Goal: Answer question/provide support: Share knowledge or assist other users

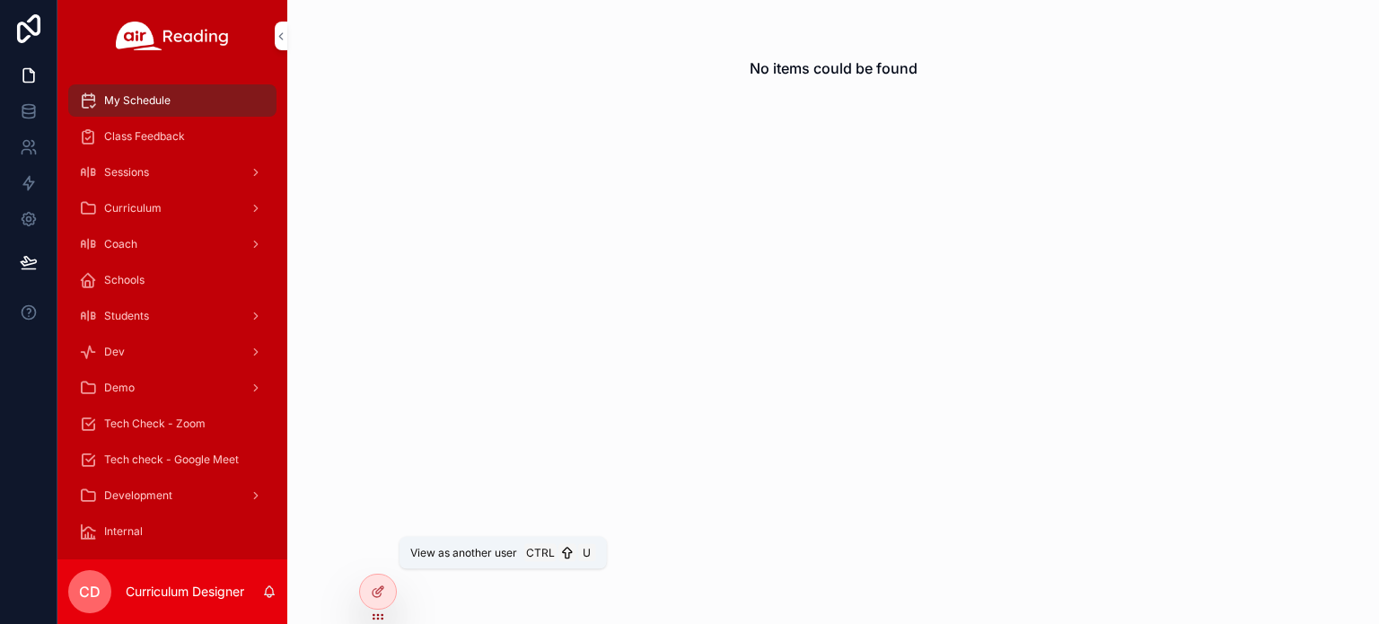
click at [0, 0] on icon at bounding box center [0, 0] width 0 height 0
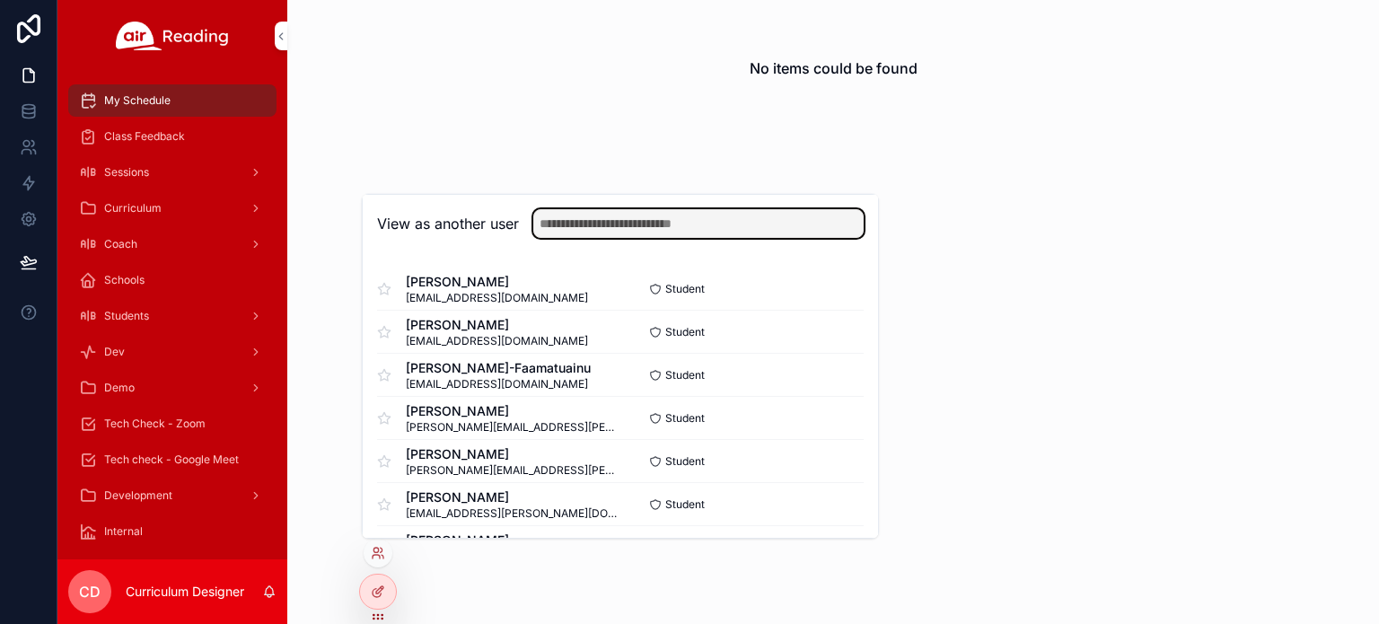
click at [668, 222] on input "text" at bounding box center [698, 223] width 330 height 29
type input "**********"
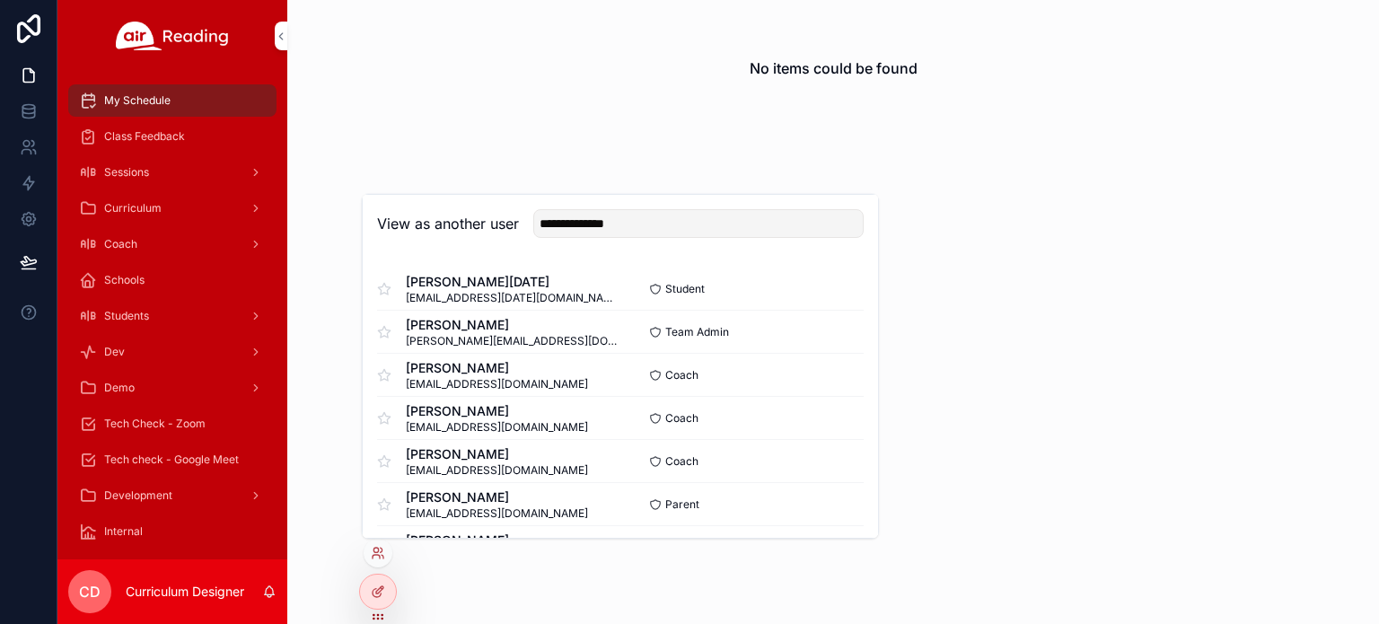
click at [0, 0] on button "Select" at bounding box center [0, 0] width 0 height 0
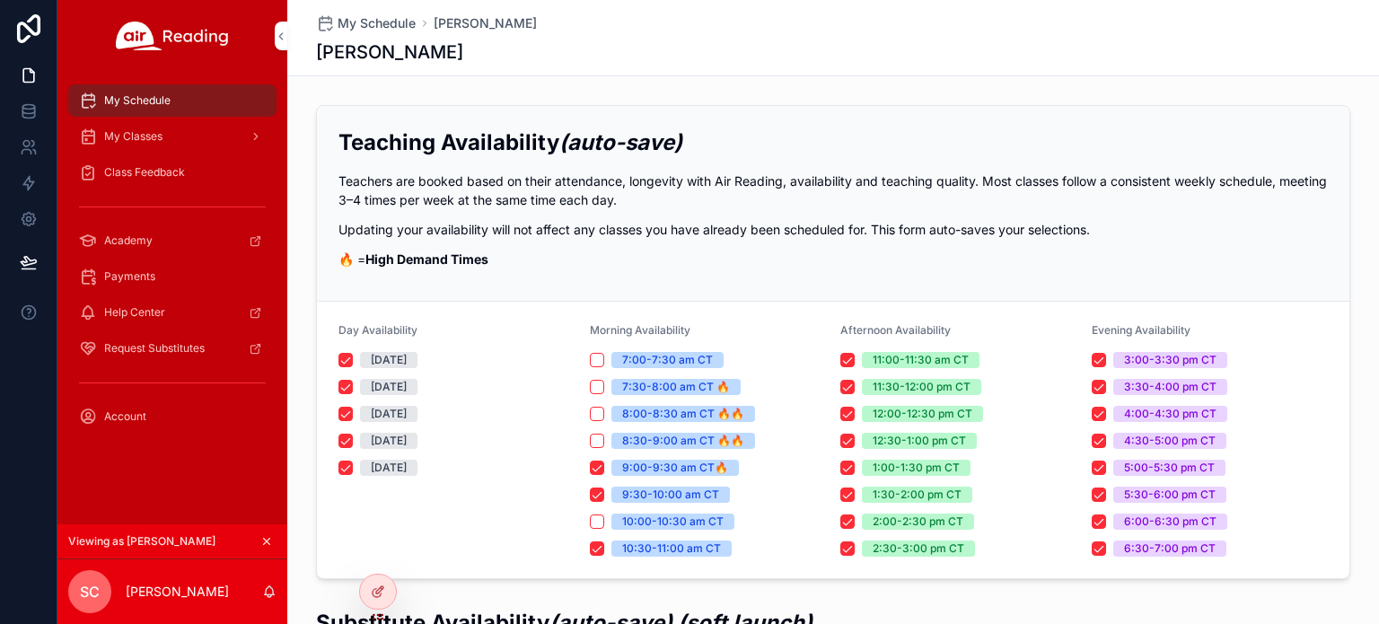
click at [151, 173] on span "Class Feedback" at bounding box center [144, 172] width 81 height 14
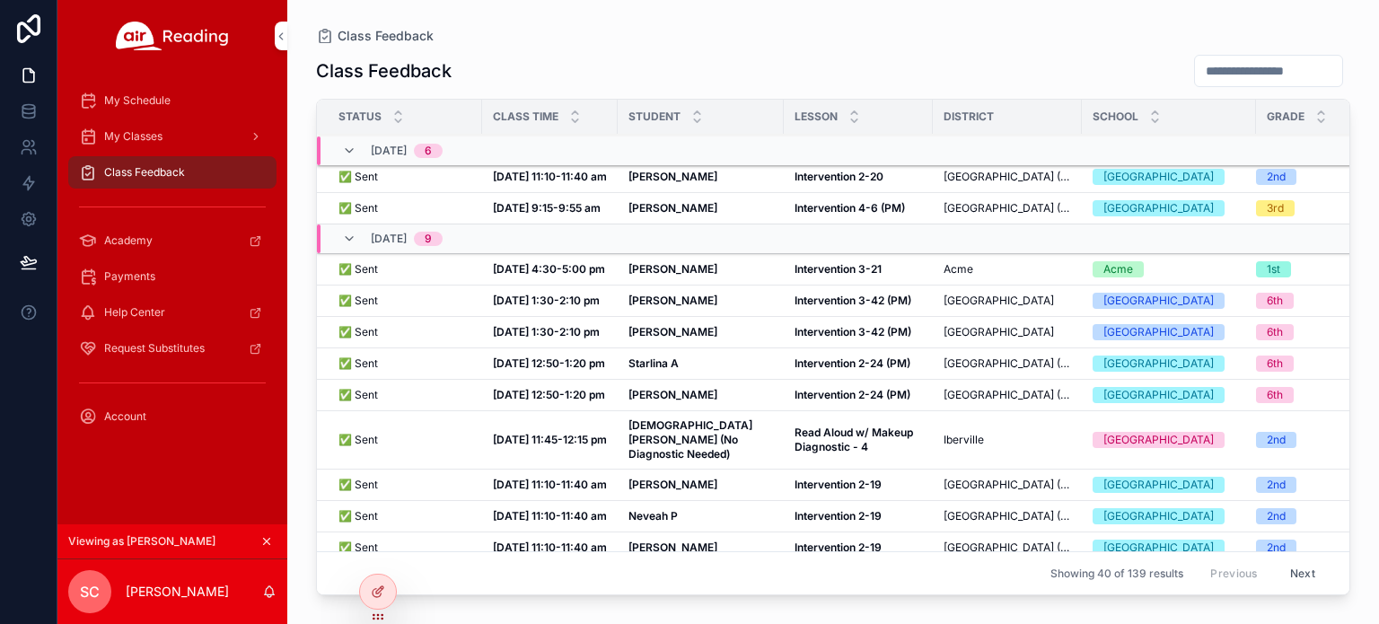
scroll to position [1189, 0]
click at [657, 214] on strong "[PERSON_NAME]" at bounding box center [672, 206] width 89 height 13
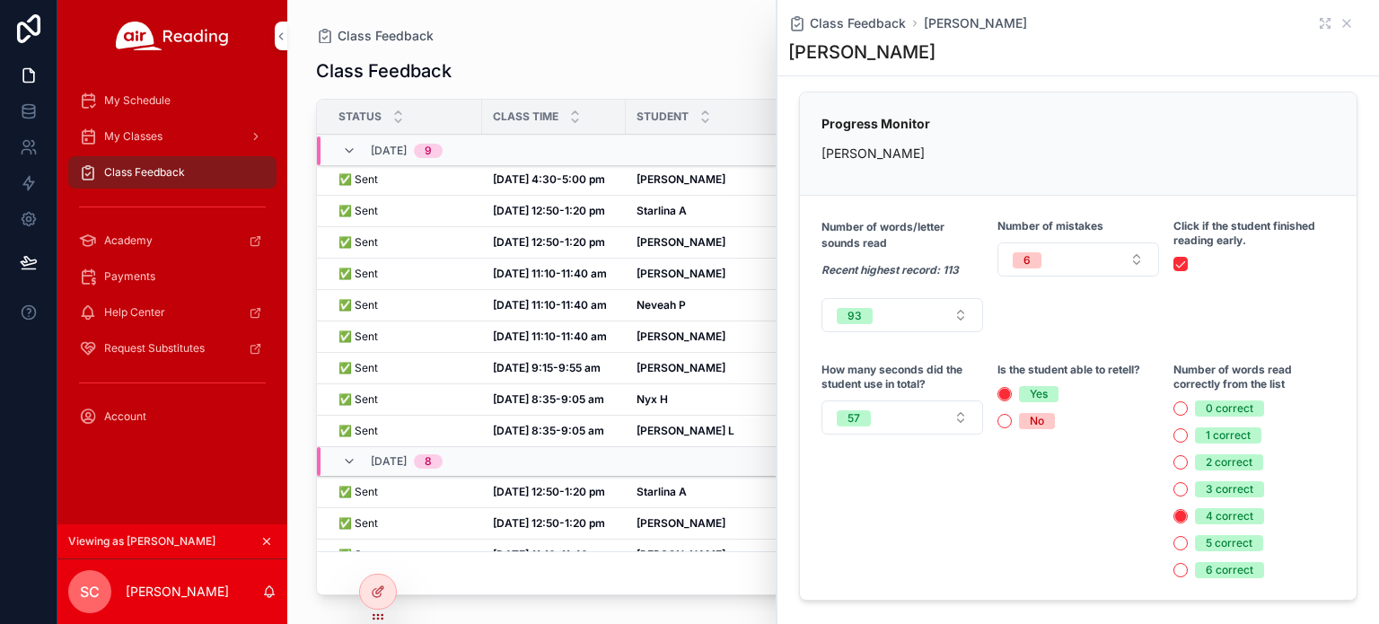
click at [935, 312] on button "93" at bounding box center [902, 315] width 162 height 34
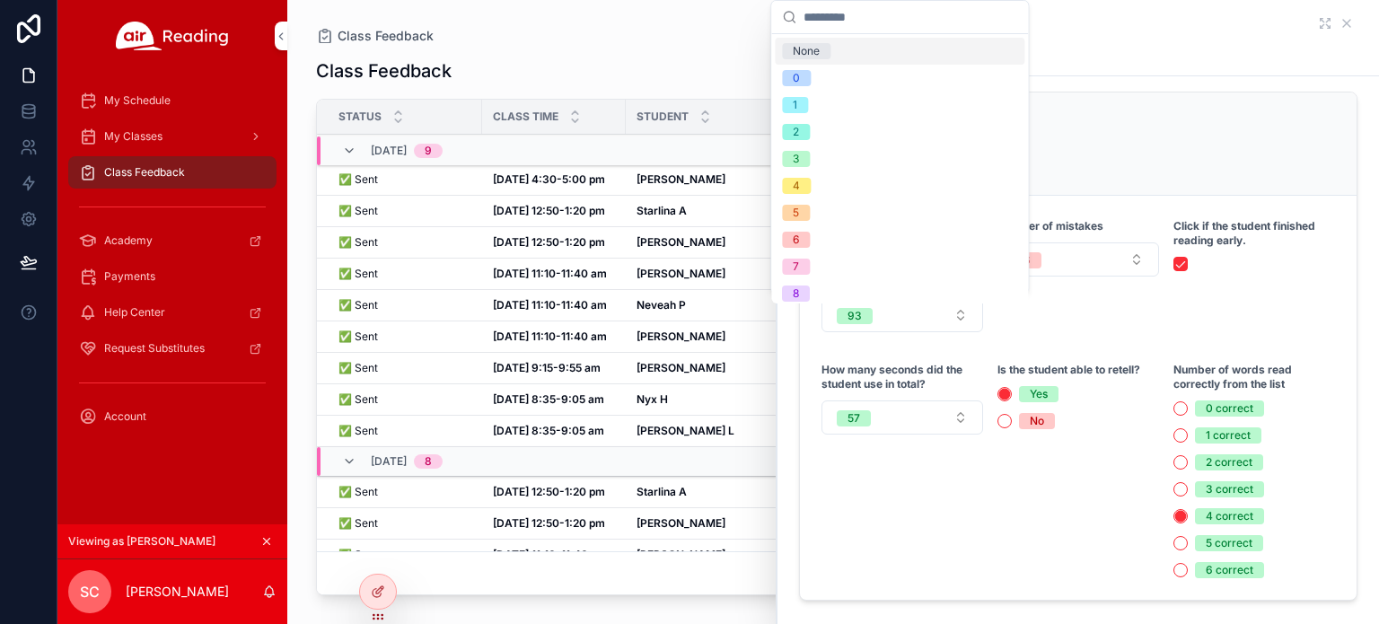
click at [1068, 315] on div "Number of mistakes 6" at bounding box center [1078, 274] width 162 height 115
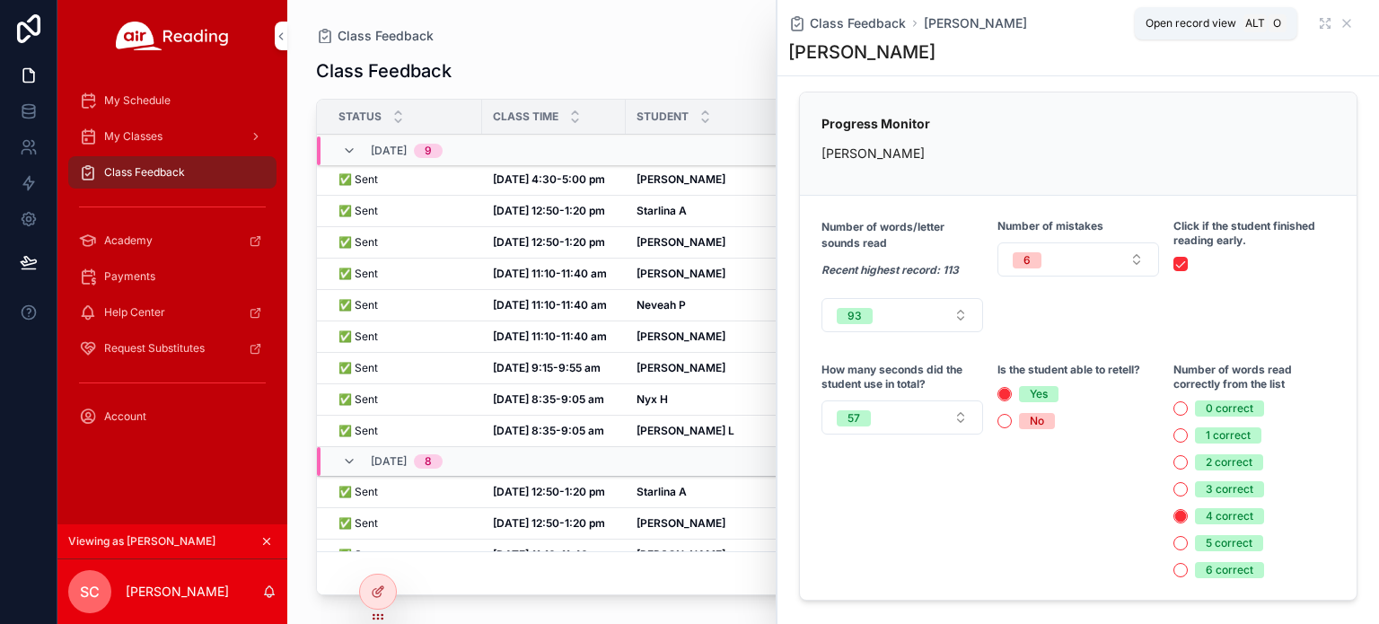
click at [1318, 21] on icon "scrollable content" at bounding box center [1325, 23] width 14 height 14
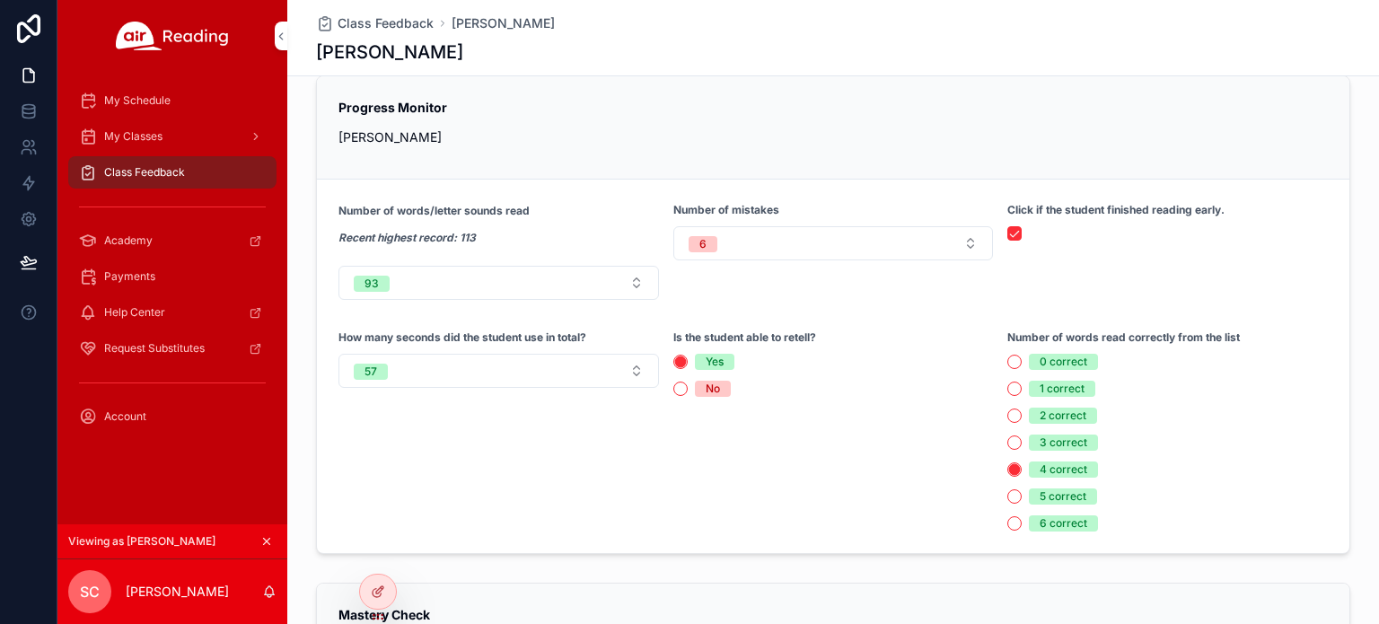
scroll to position [346, 0]
click at [1176, 229] on div "scrollable content" at bounding box center [1167, 233] width 320 height 14
click at [389, 25] on span "Class Feedback" at bounding box center [386, 23] width 96 height 18
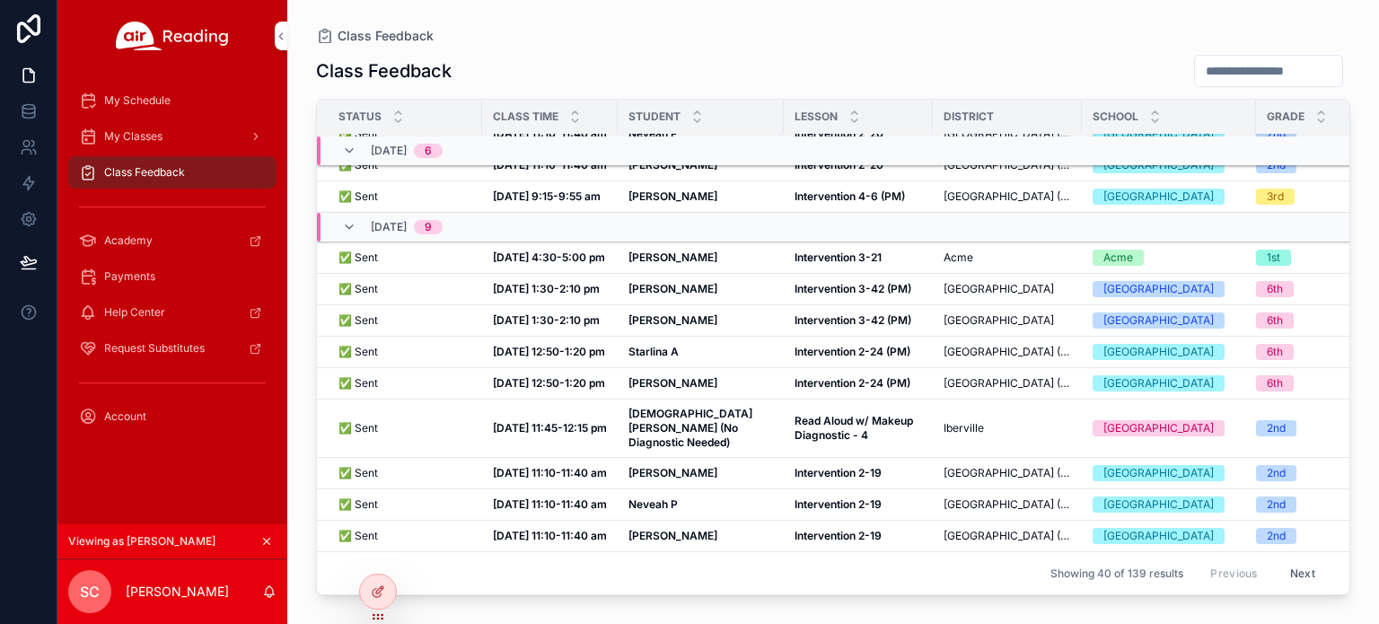
scroll to position [1291, 0]
click at [850, 295] on strong "Intervention 3-42 (PM)" at bounding box center [852, 288] width 117 height 13
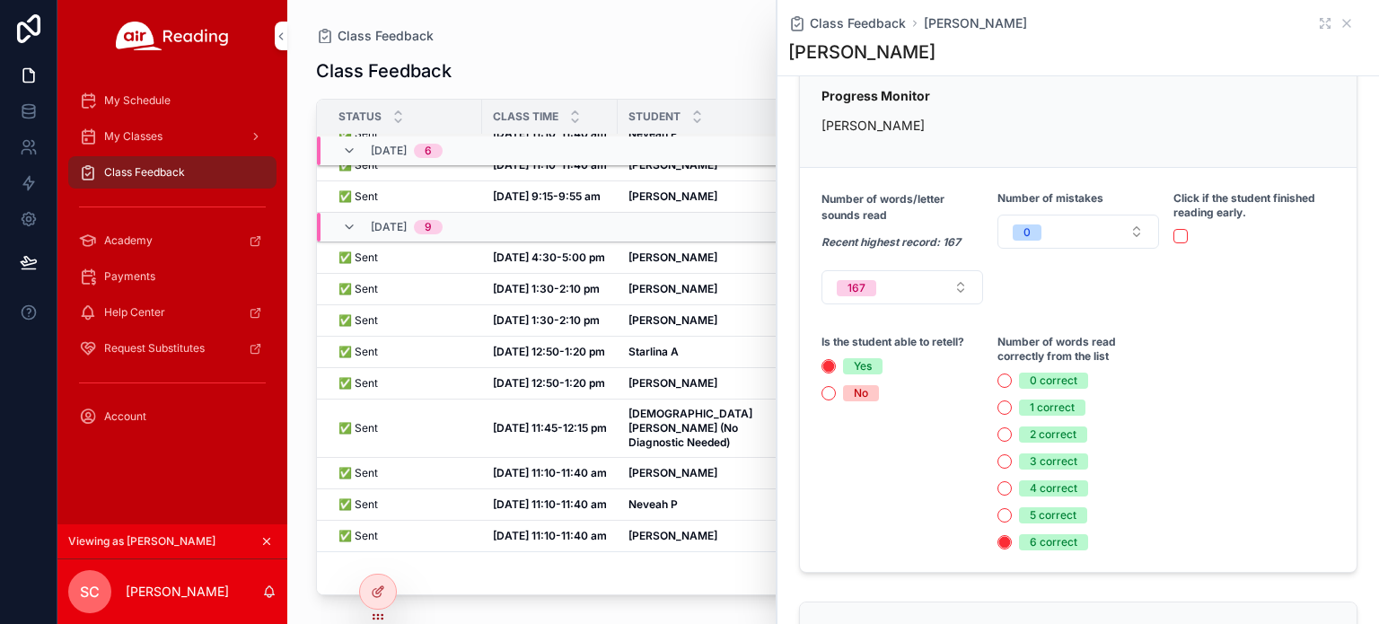
scroll to position [357, 0]
click at [1339, 24] on icon "scrollable content" at bounding box center [1346, 23] width 14 height 14
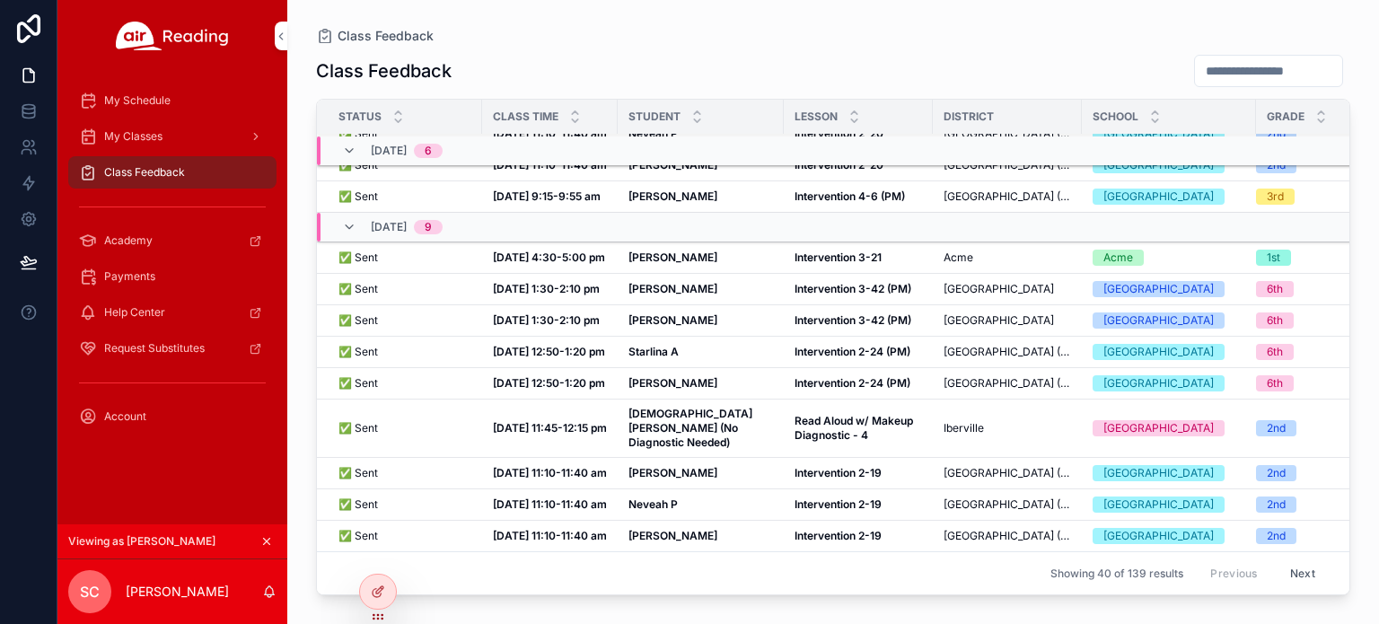
scroll to position [1339, 0]
click at [855, 327] on strong "Intervention 3-42 (PM)" at bounding box center [852, 319] width 117 height 13
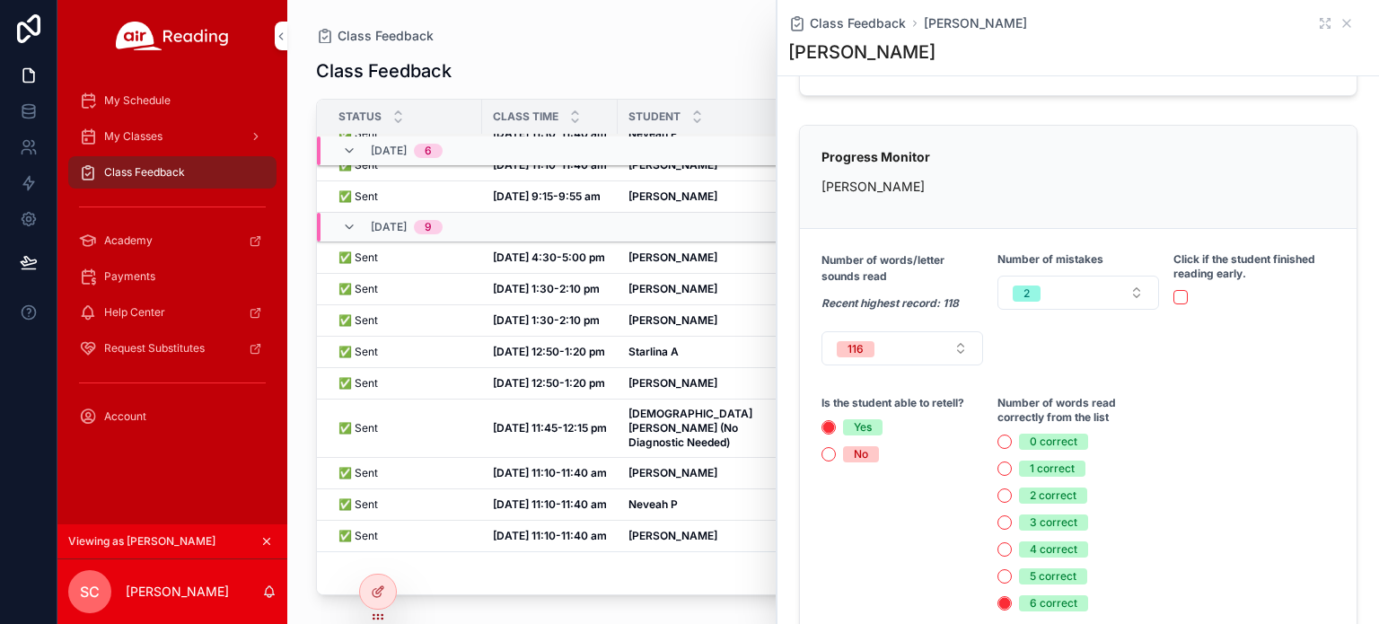
scroll to position [297, 0]
click at [1339, 24] on icon "scrollable content" at bounding box center [1346, 23] width 14 height 14
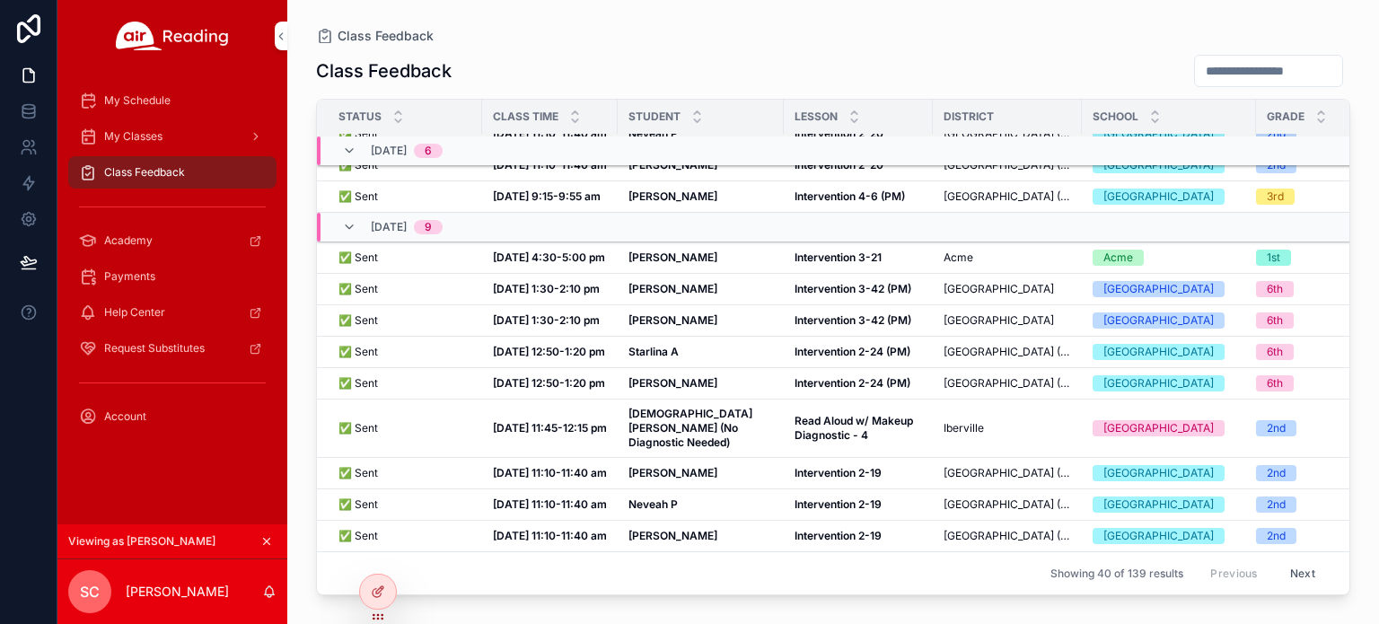
click at [843, 368] on td "Intervention 2-24 (PM) Intervention 2-24 (PM)" at bounding box center [858, 352] width 149 height 31
click at [841, 358] on strong "Intervention 2-24 (PM)" at bounding box center [852, 351] width 116 height 13
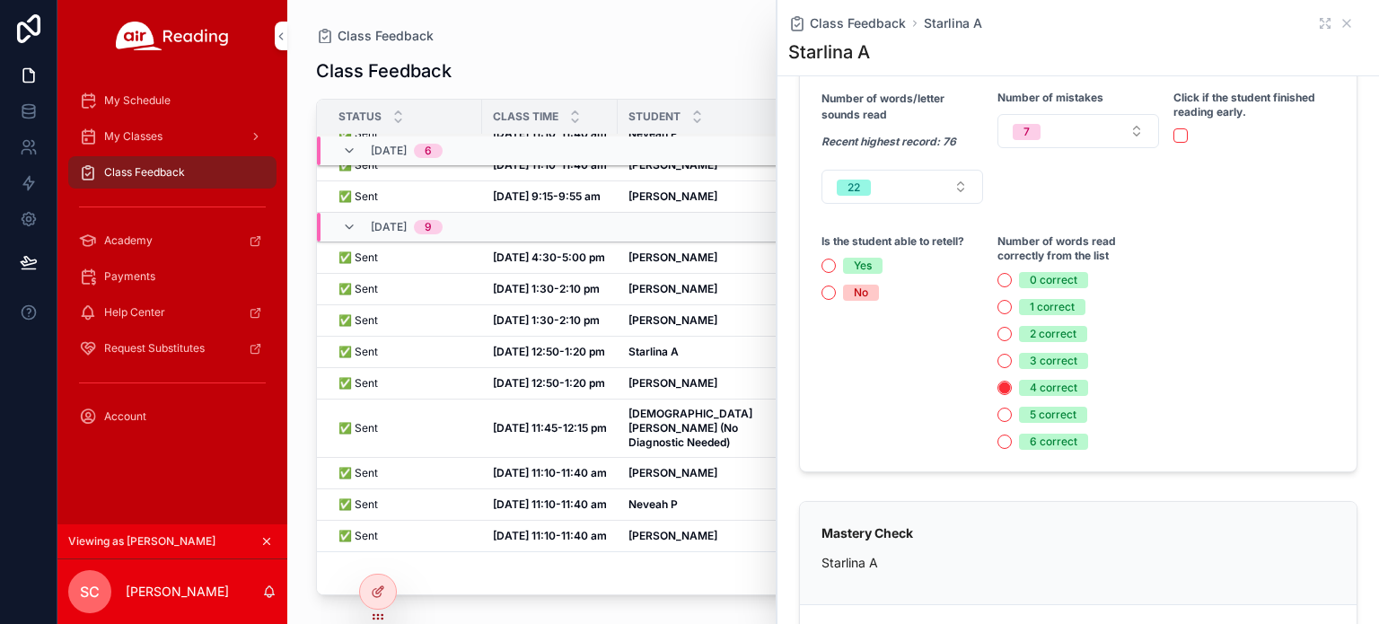
scroll to position [459, 0]
click at [1339, 24] on icon "scrollable content" at bounding box center [1346, 23] width 14 height 14
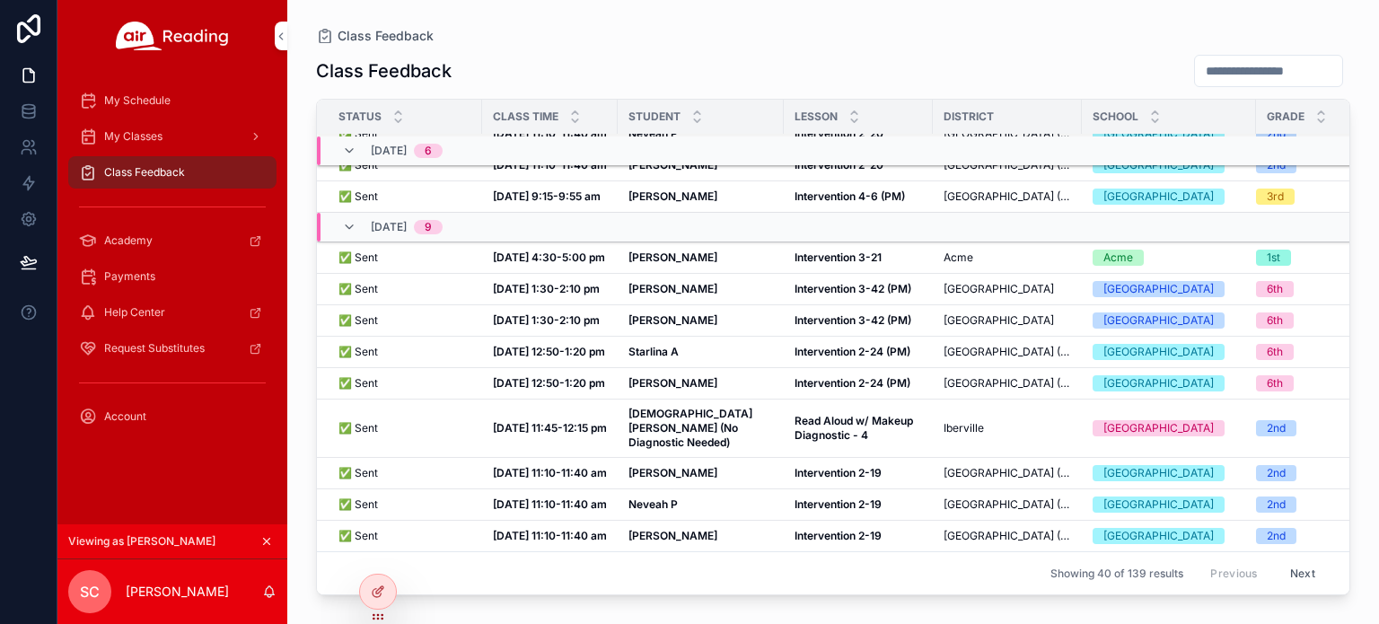
click at [659, 390] on strong "[PERSON_NAME]" at bounding box center [672, 382] width 89 height 13
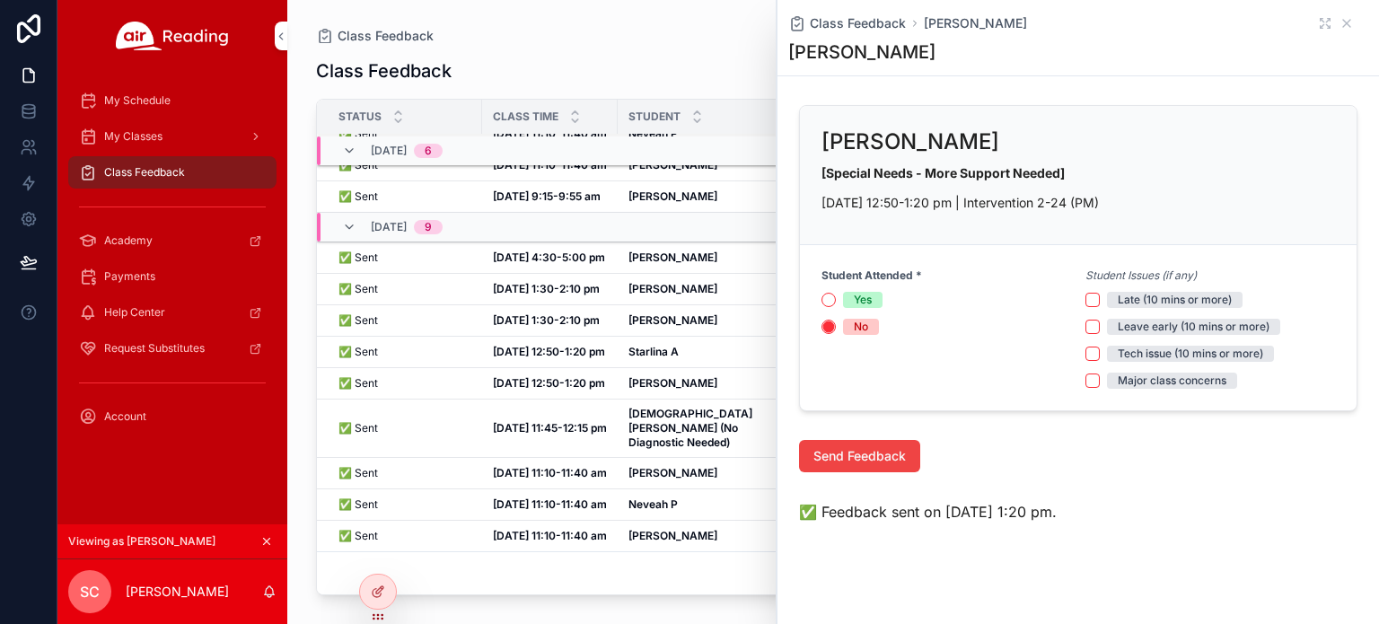
scroll to position [20, 0]
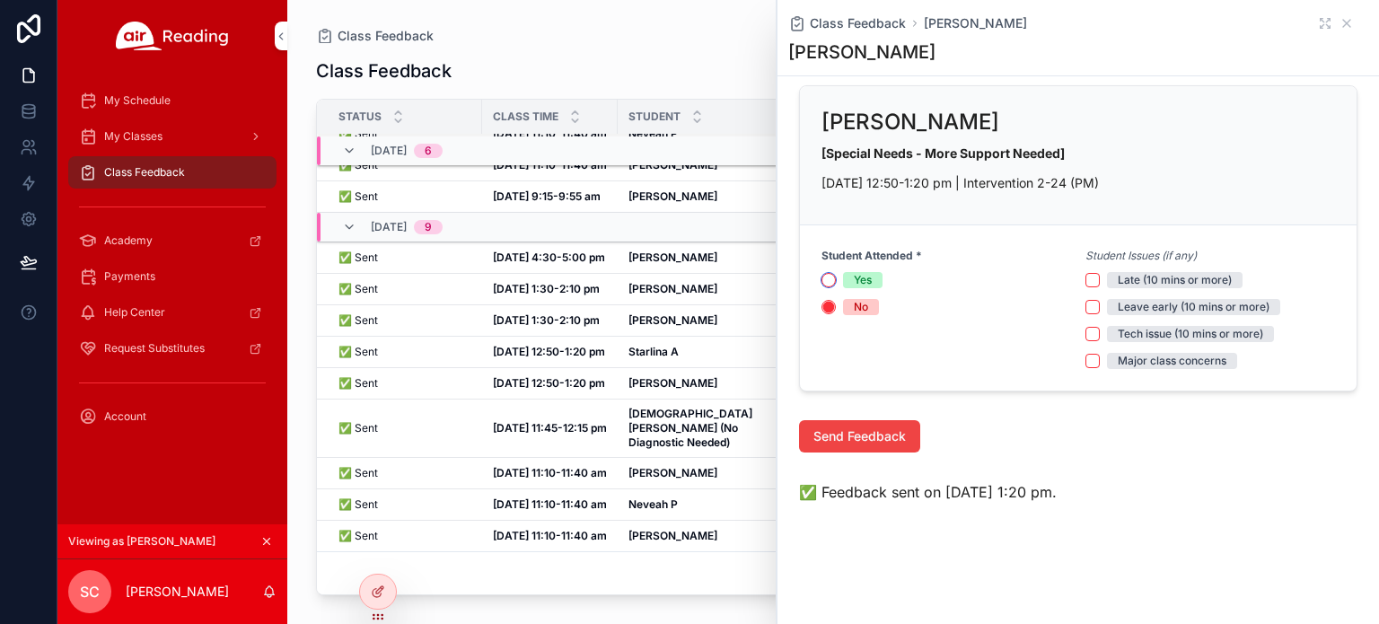
click at [830, 276] on button "Yes" at bounding box center [828, 280] width 14 height 14
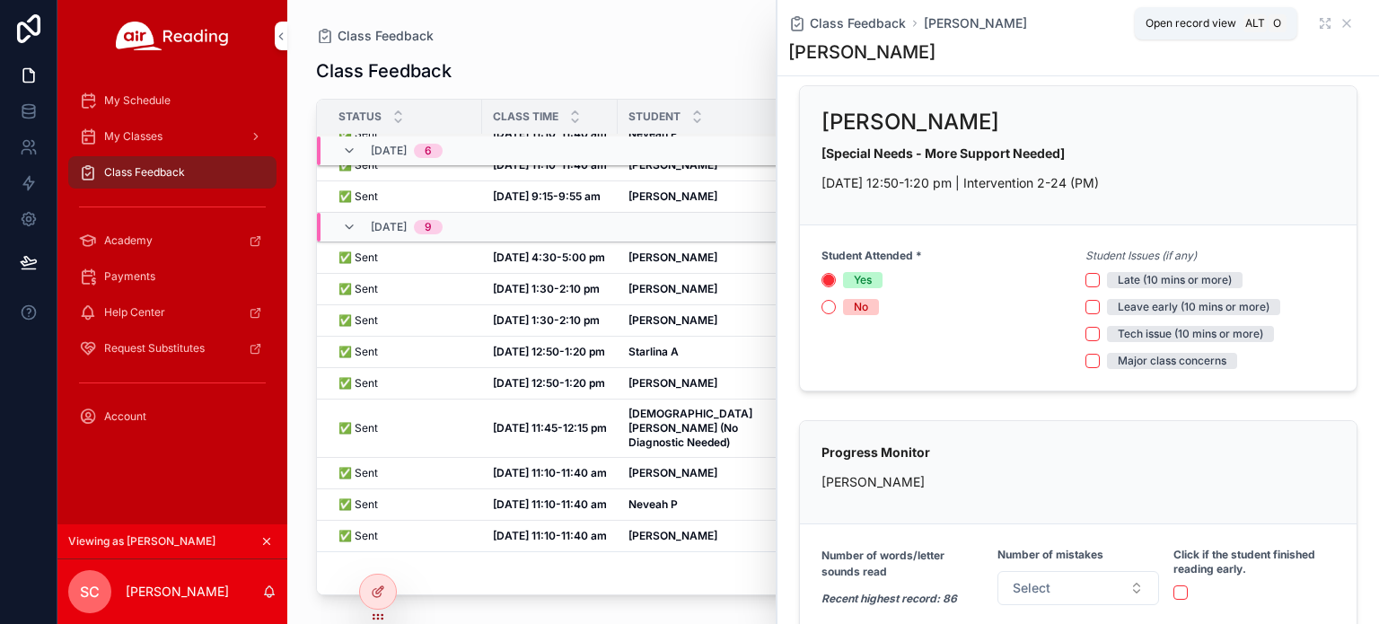
click at [1326, 19] on icon "scrollable content" at bounding box center [1328, 21] width 4 height 4
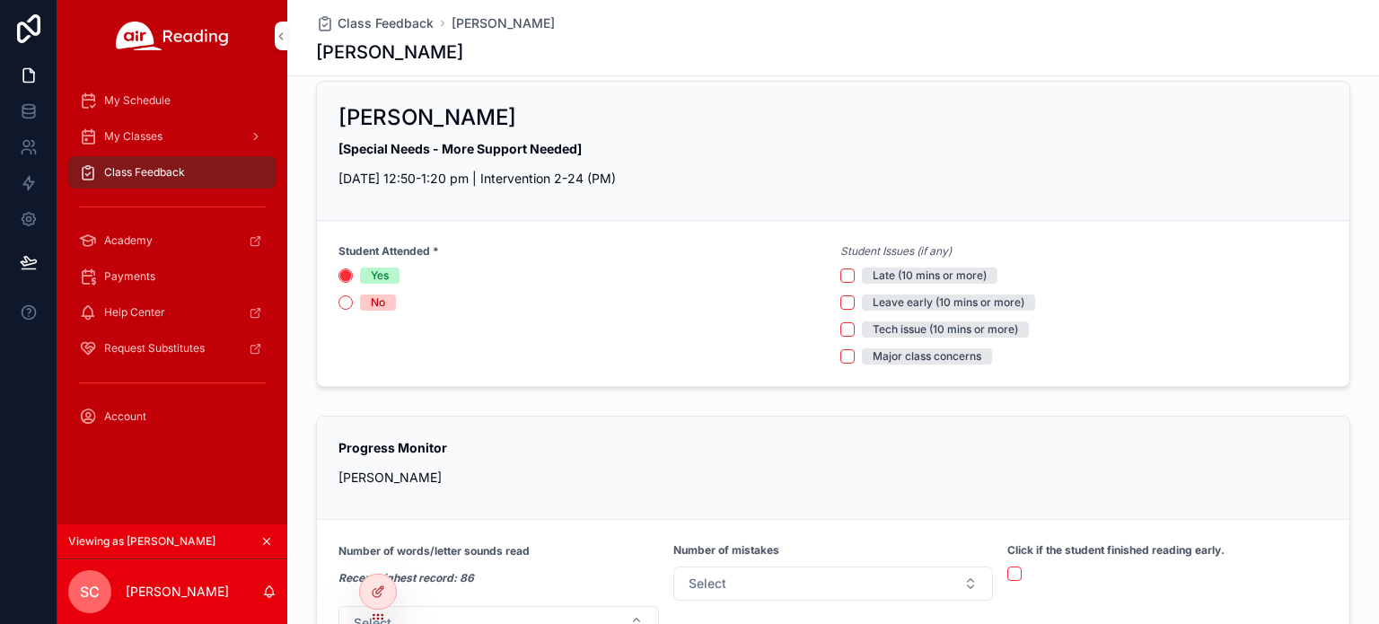
scroll to position [23, 0]
click at [343, 303] on button "No" at bounding box center [345, 303] width 14 height 14
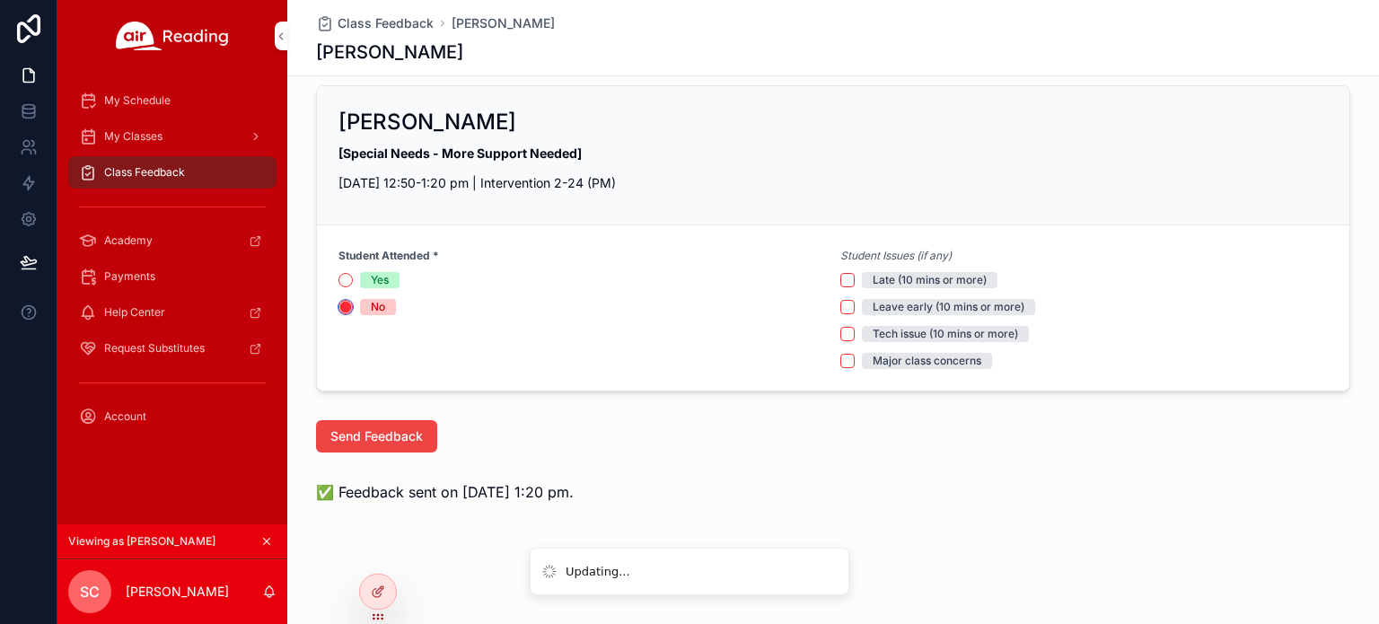
click at [343, 303] on circle "scrollable content" at bounding box center [345, 307] width 11 height 11
click at [350, 24] on span "Class Feedback" at bounding box center [386, 23] width 96 height 18
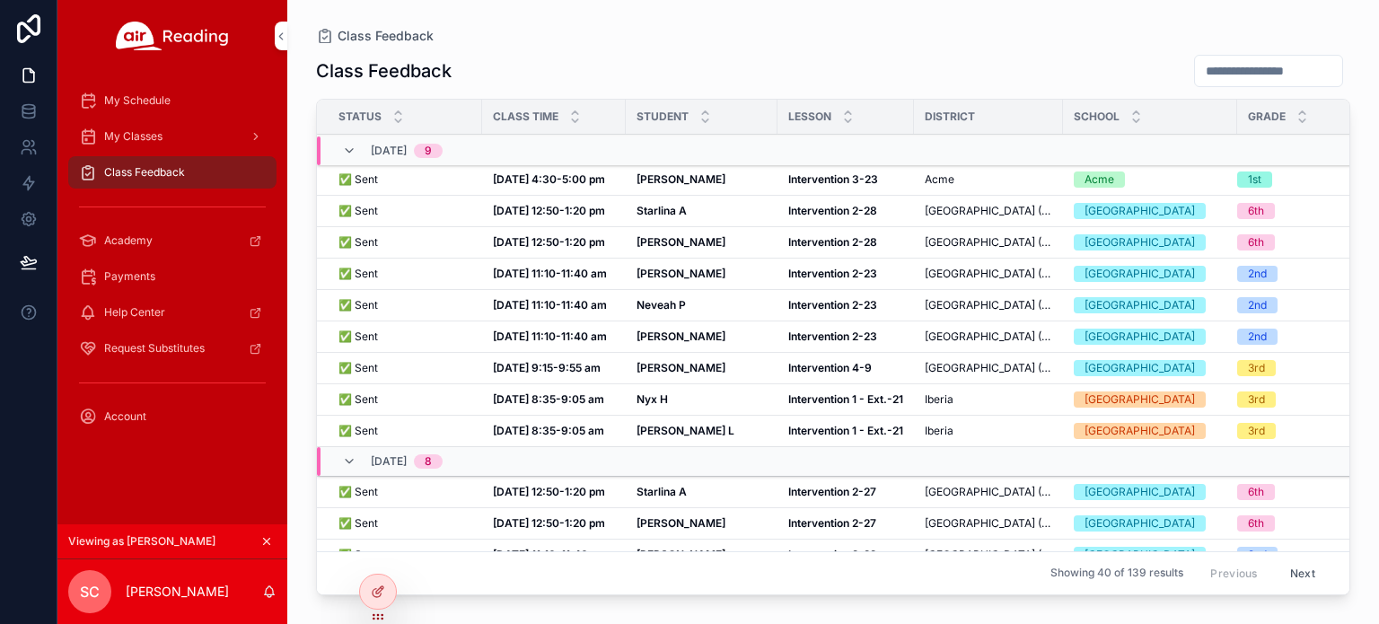
click at [653, 249] on strong "[PERSON_NAME]" at bounding box center [680, 241] width 89 height 13
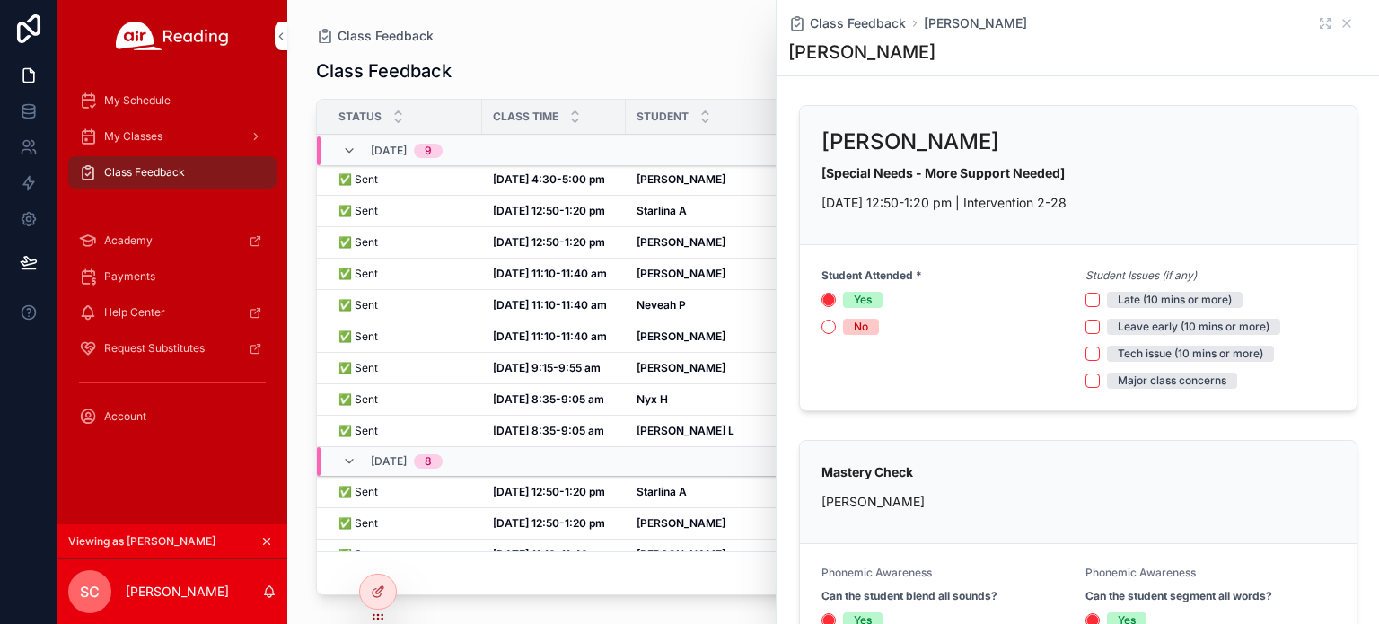
click at [1303, 26] on div "Class Feedback [PERSON_NAME]" at bounding box center [1078, 23] width 580 height 18
click at [1318, 26] on icon "scrollable content" at bounding box center [1325, 23] width 14 height 14
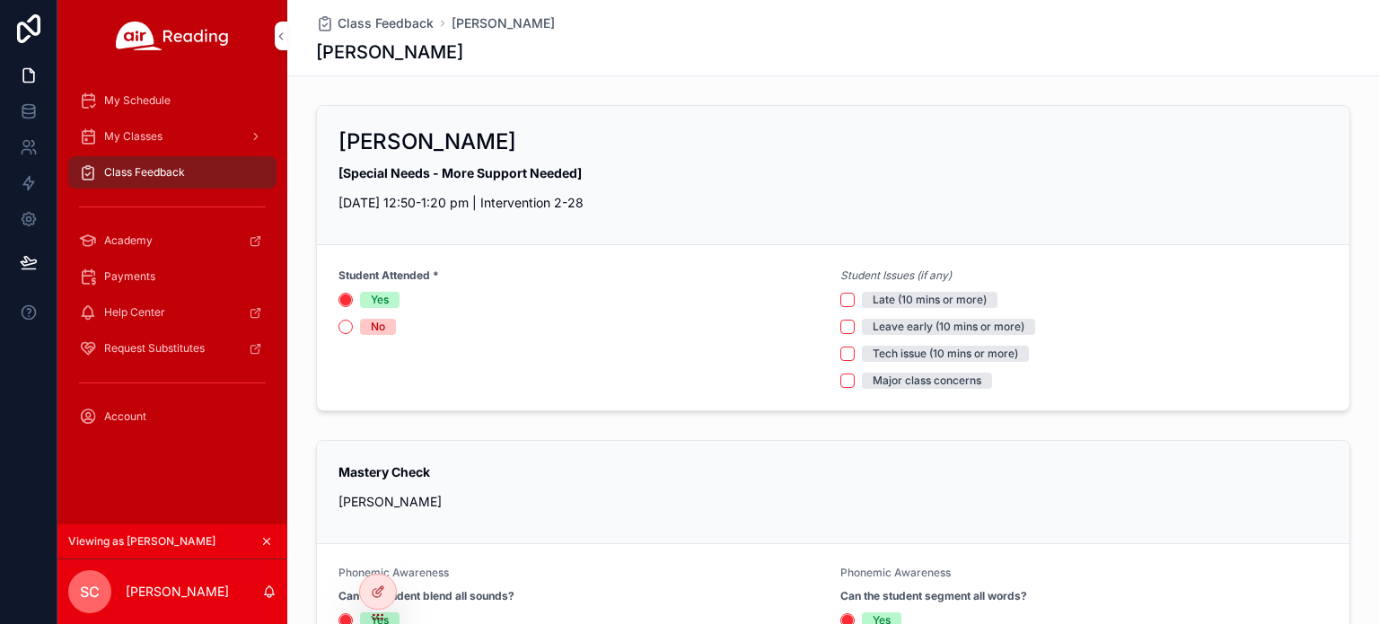
click at [364, 24] on span "Class Feedback" at bounding box center [386, 23] width 96 height 18
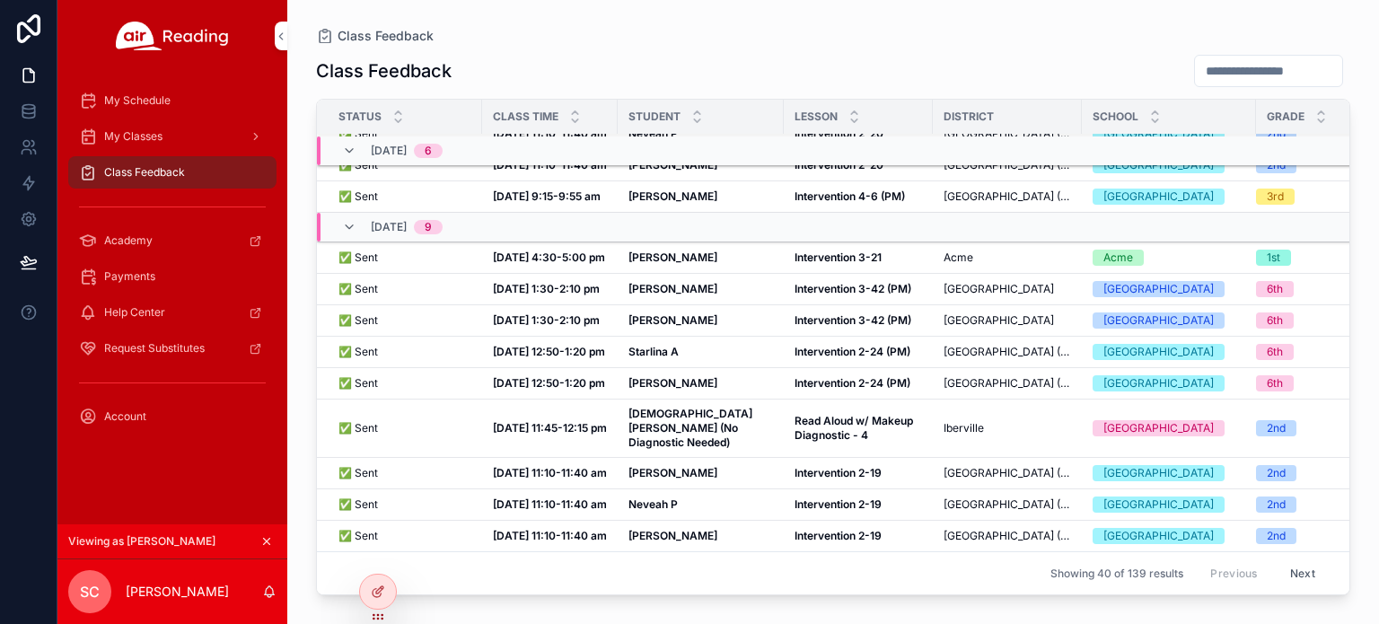
scroll to position [1488, 0]
click at [666, 376] on strong "[PERSON_NAME]" at bounding box center [672, 382] width 89 height 13
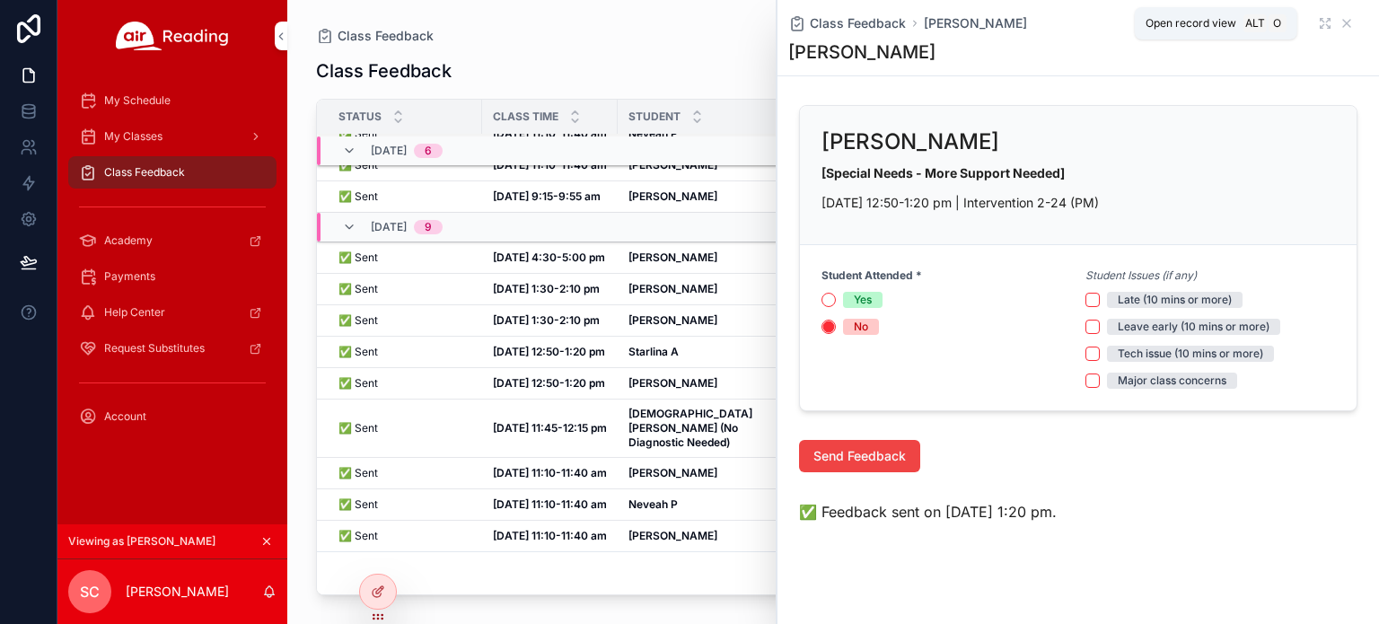
click at [1321, 26] on icon "scrollable content" at bounding box center [1322, 27] width 3 height 3
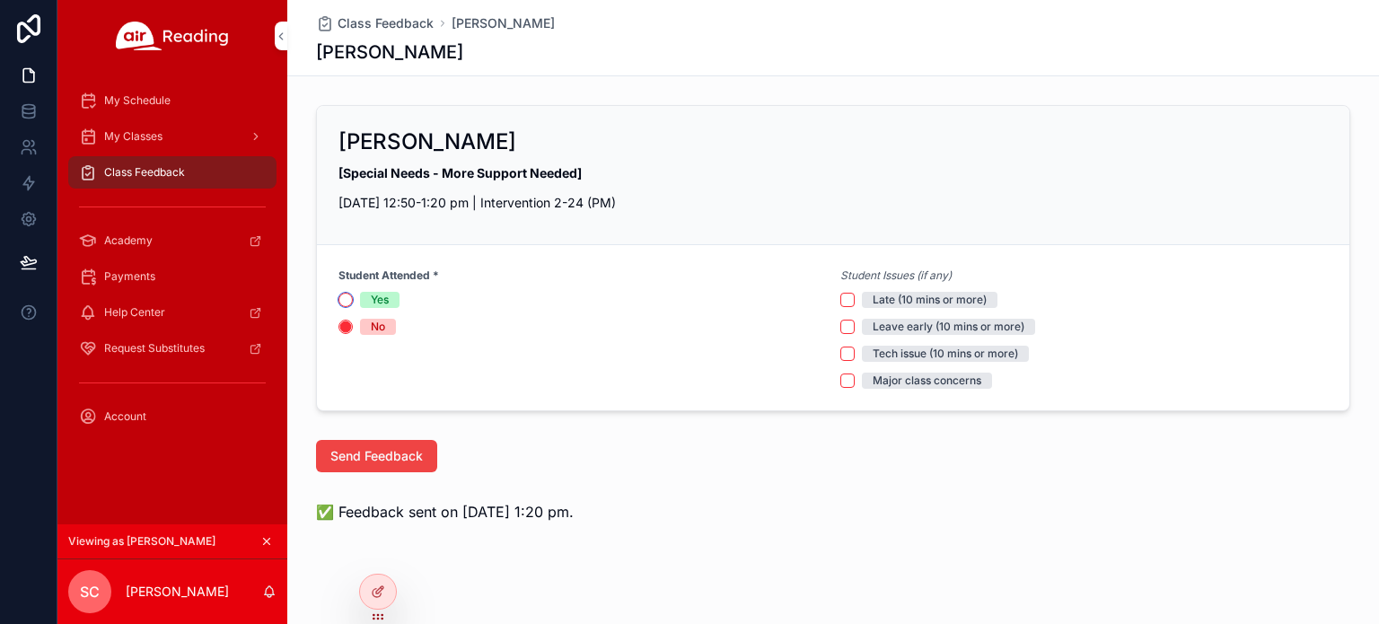
click at [338, 299] on button "Yes" at bounding box center [345, 300] width 14 height 14
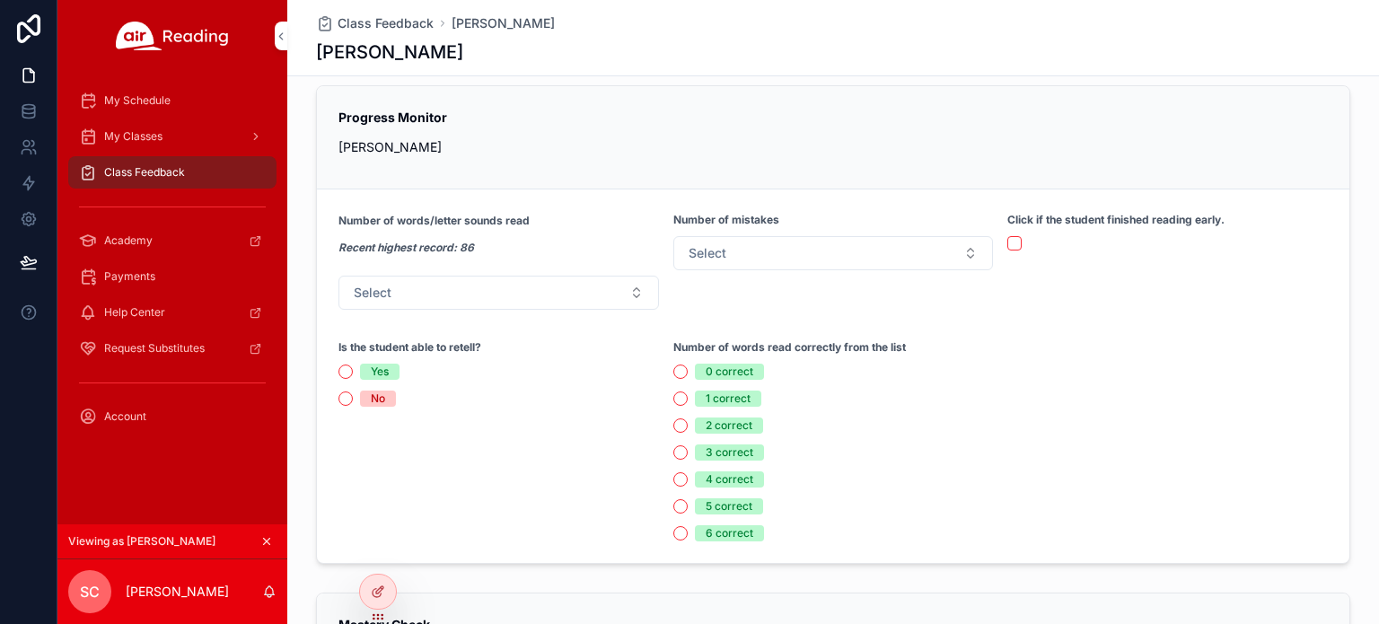
scroll to position [355, 0]
type button "YES"
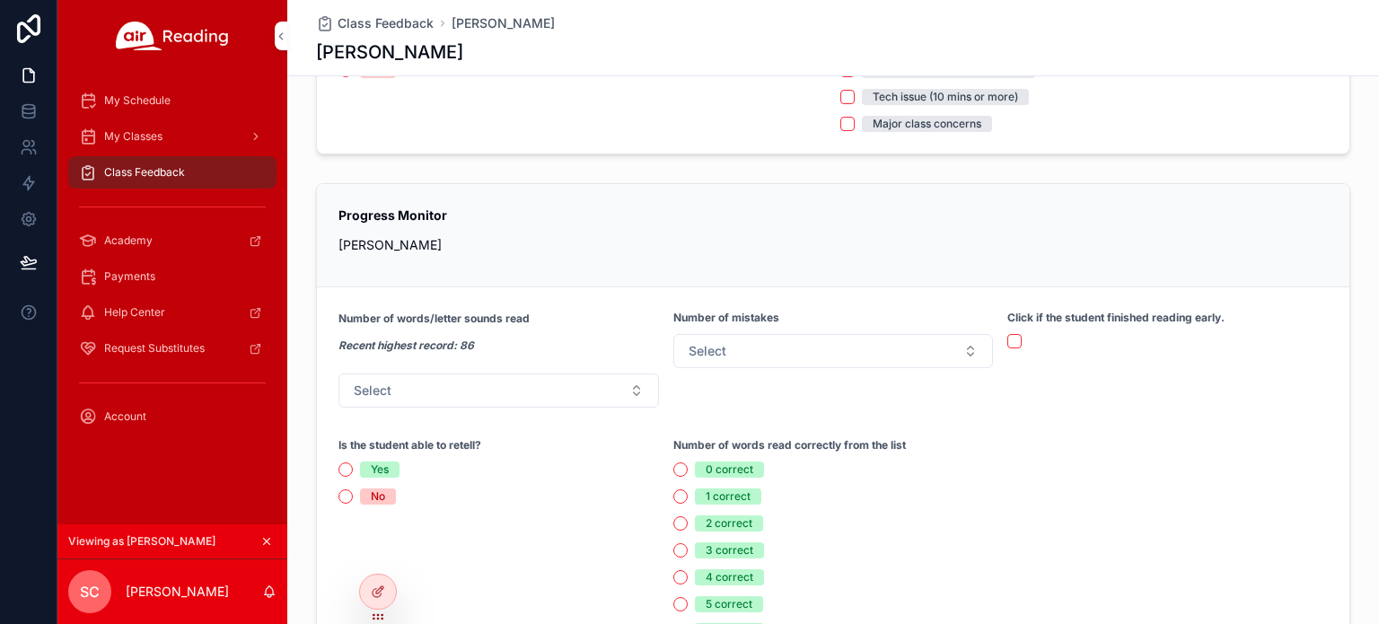
scroll to position [0, 0]
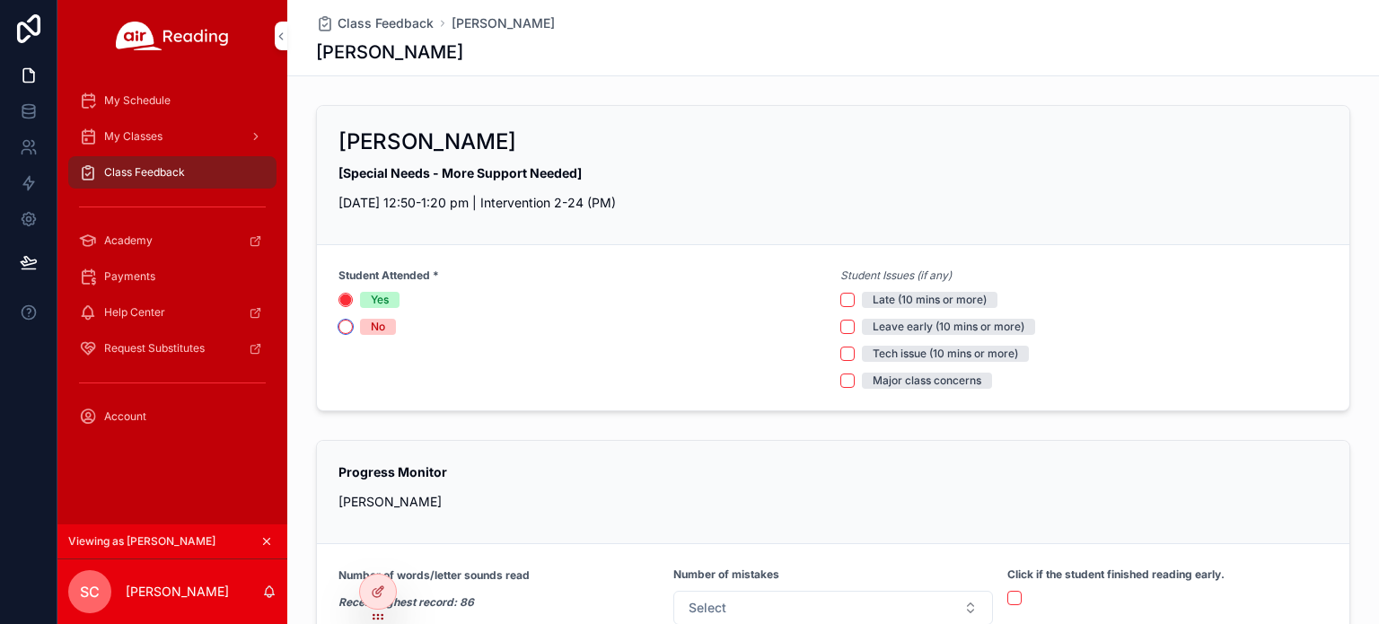
click at [338, 324] on button "No" at bounding box center [345, 327] width 14 height 14
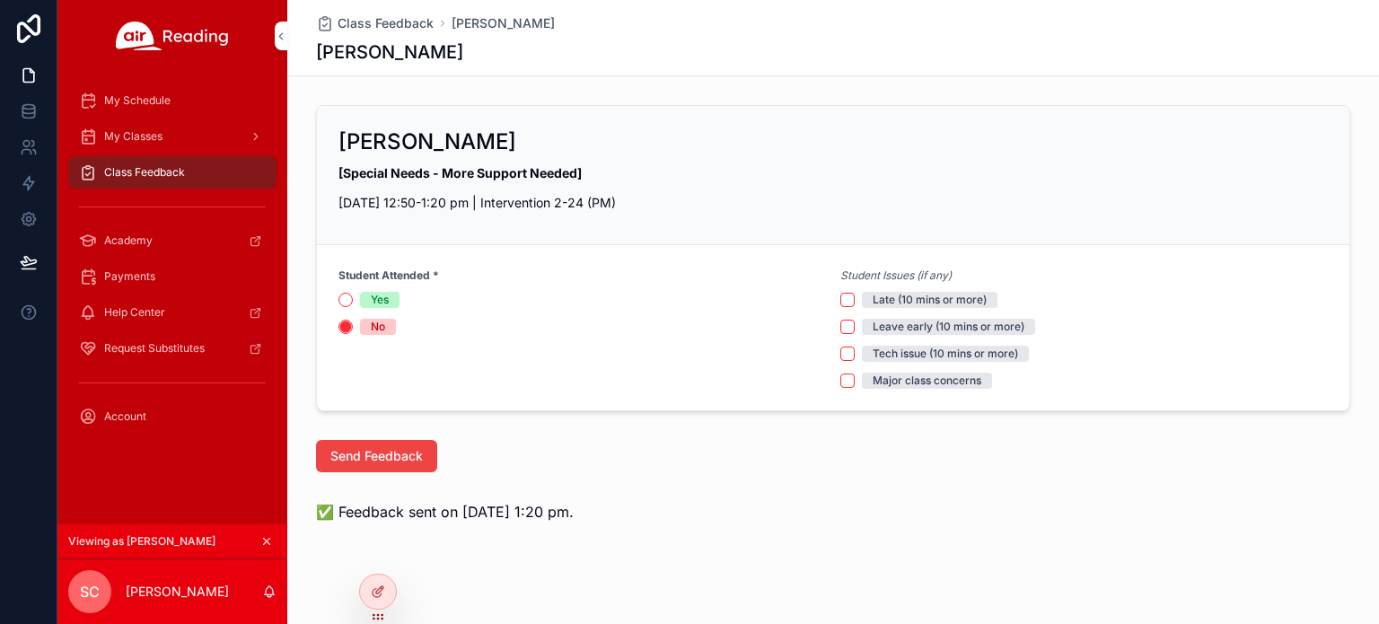
click at [377, 24] on span "Class Feedback" at bounding box center [386, 23] width 96 height 18
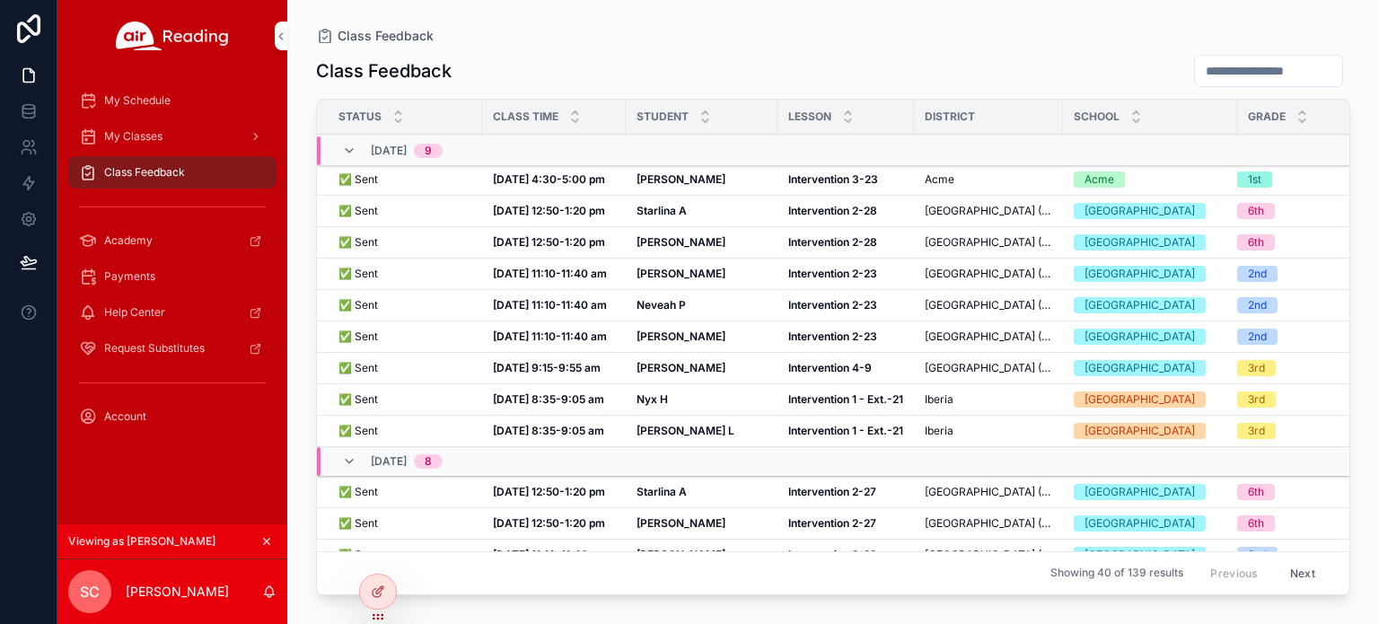
click at [139, 103] on span "My Schedule" at bounding box center [137, 100] width 66 height 14
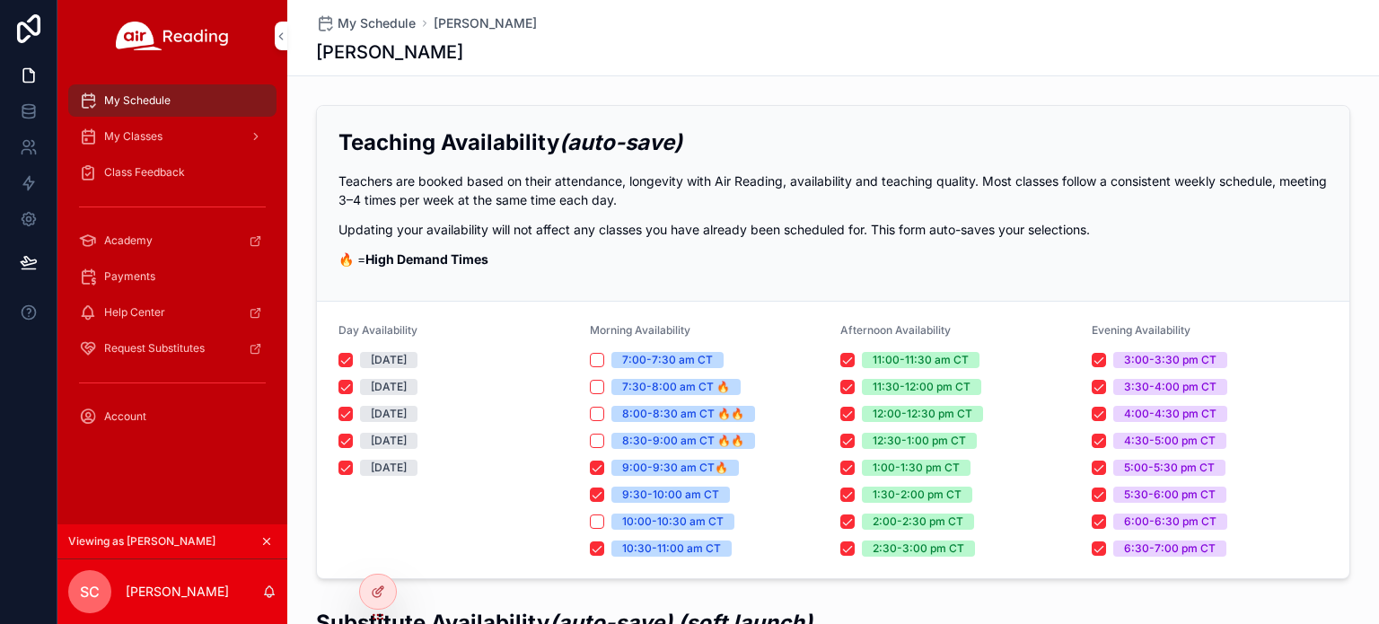
click at [151, 177] on span "Class Feedback" at bounding box center [144, 172] width 81 height 14
